Goal: Information Seeking & Learning: Learn about a topic

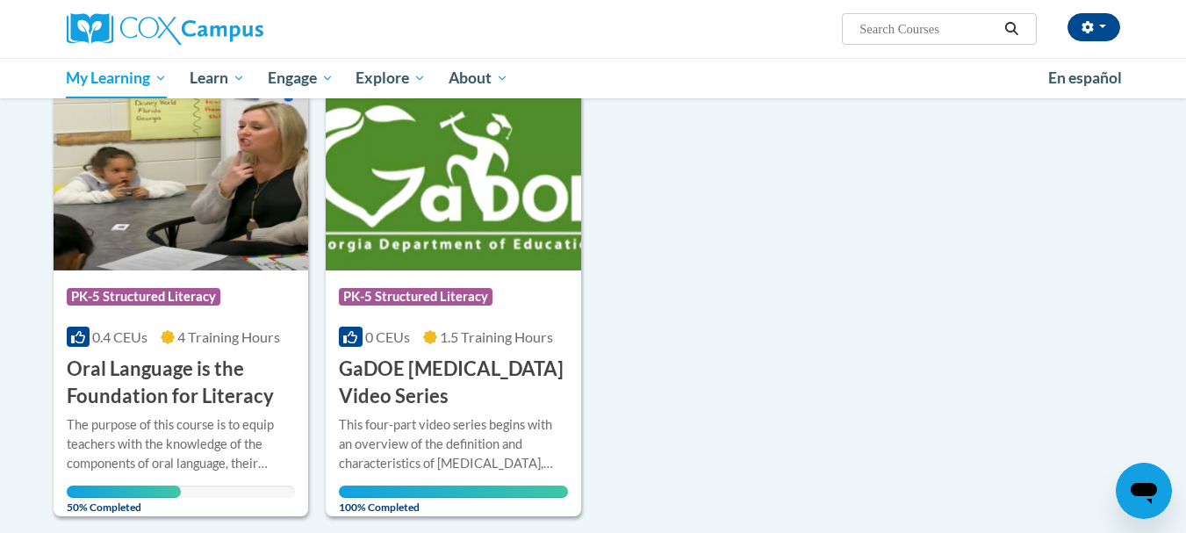
scroll to position [228, 0]
click at [172, 330] on icon at bounding box center [168, 337] width 14 height 14
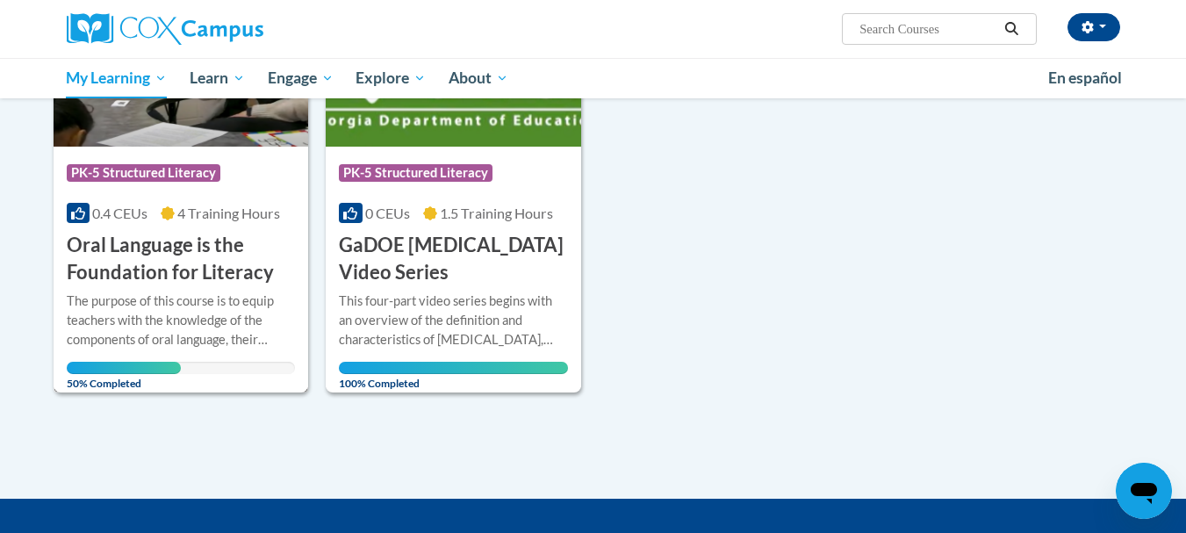
scroll to position [362, 0]
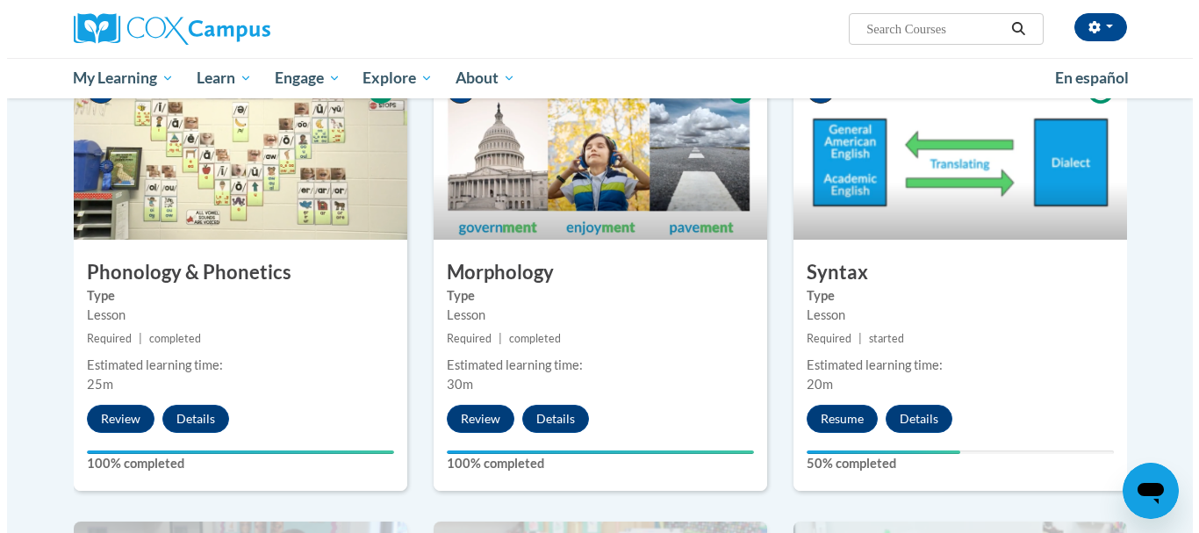
scroll to position [974, 0]
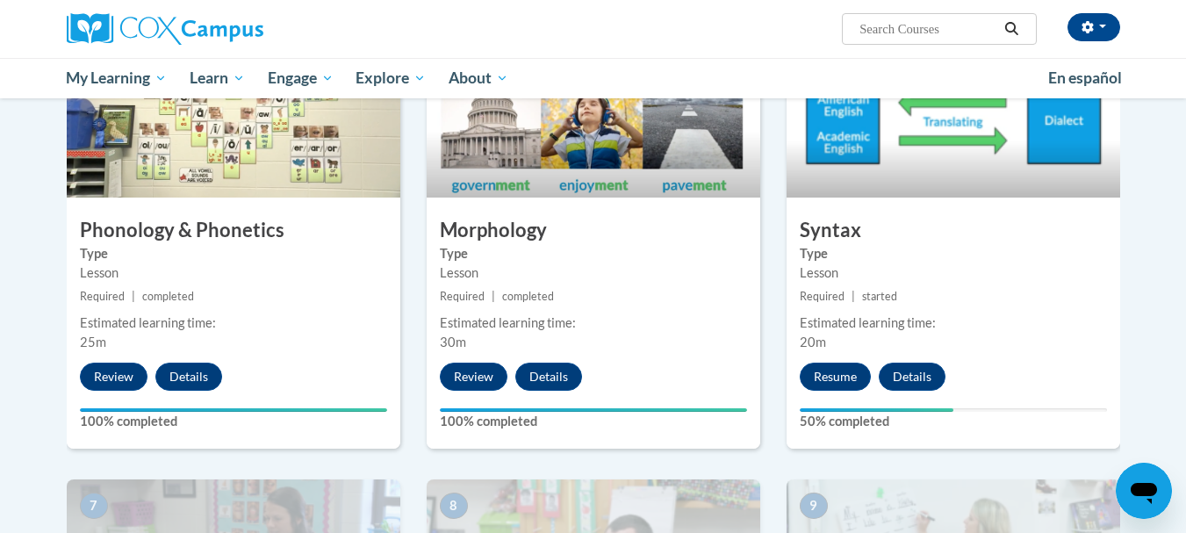
click at [837, 377] on button "Resume" at bounding box center [835, 377] width 71 height 28
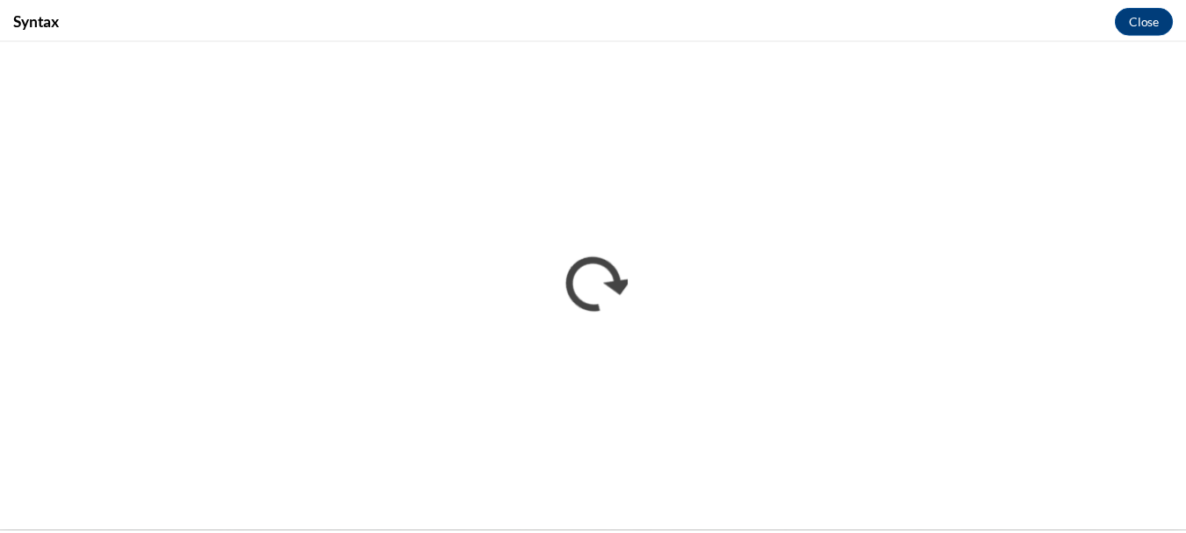
scroll to position [0, 0]
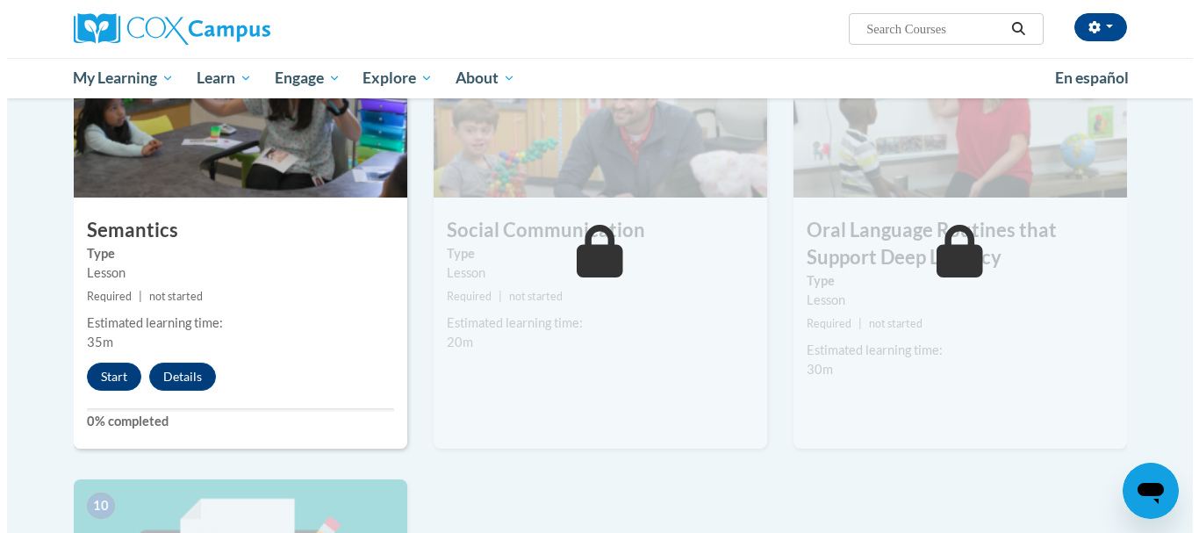
scroll to position [1437, 0]
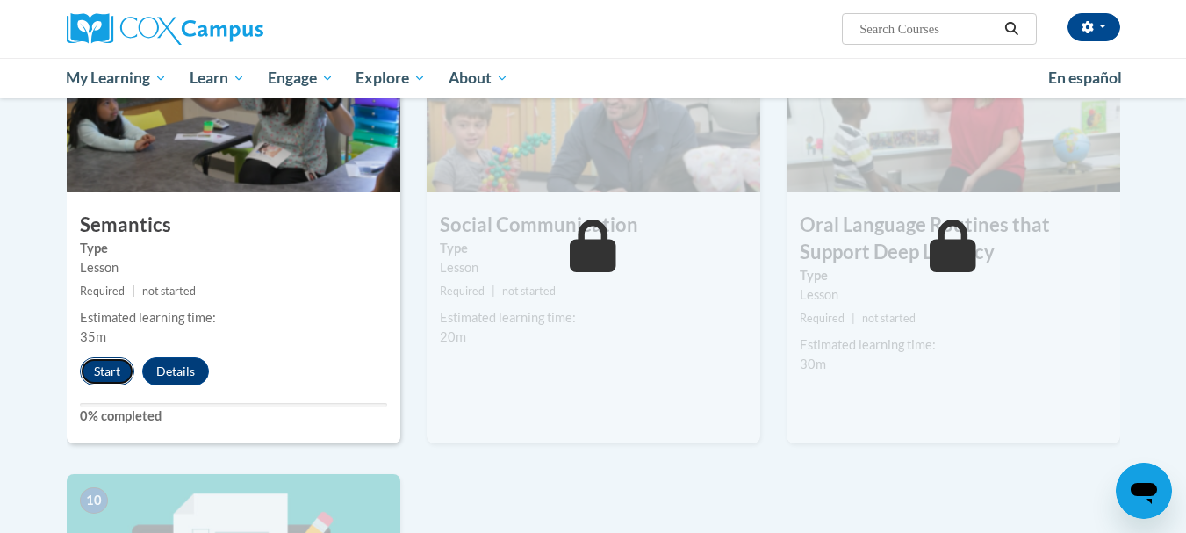
click at [111, 376] on button "Start" at bounding box center [107, 371] width 54 height 28
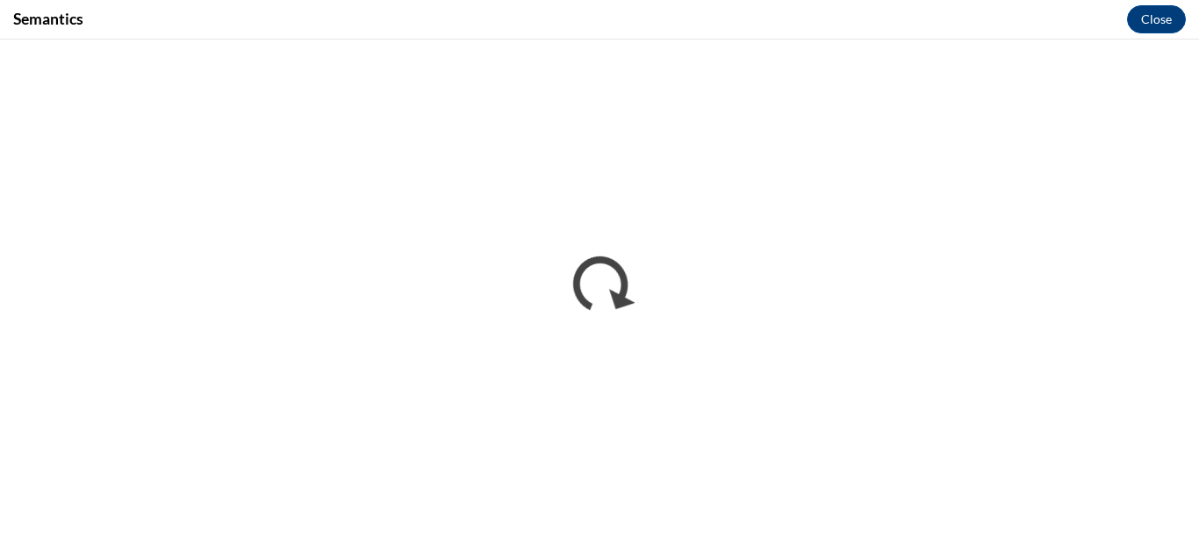
scroll to position [0, 0]
